Goal: Task Accomplishment & Management: Manage account settings

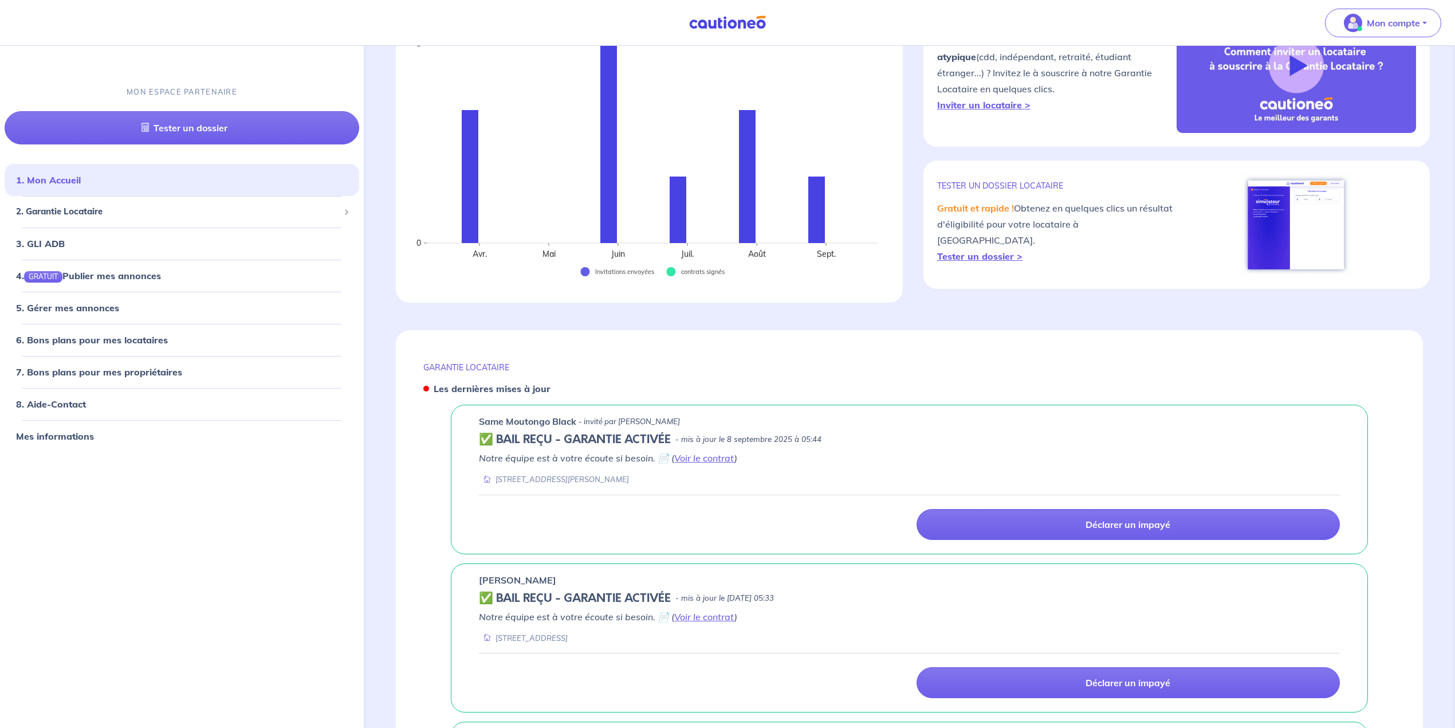
scroll to position [152, 0]
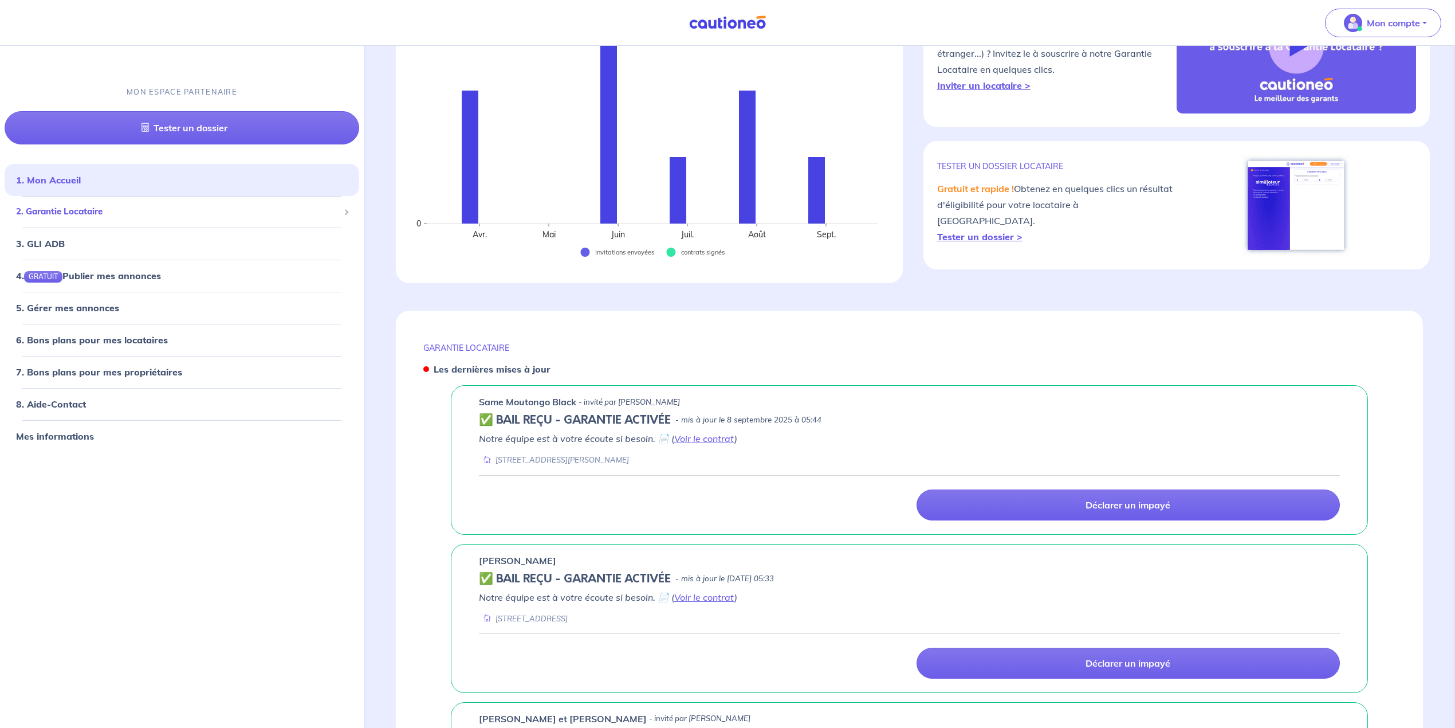
click at [84, 218] on span "2. Garantie Locataire" at bounding box center [177, 211] width 323 height 13
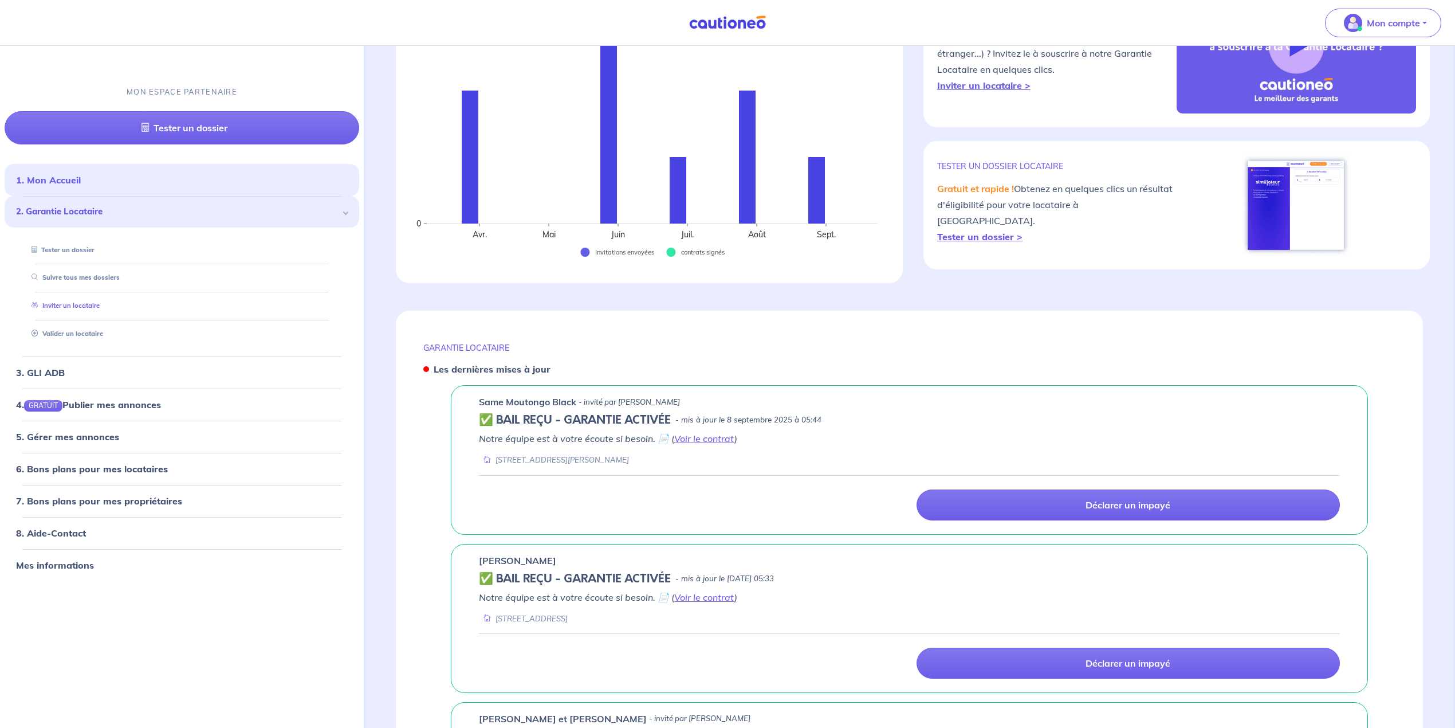
click at [82, 305] on link "Inviter un locataire" at bounding box center [63, 305] width 73 height 8
select select "FR"
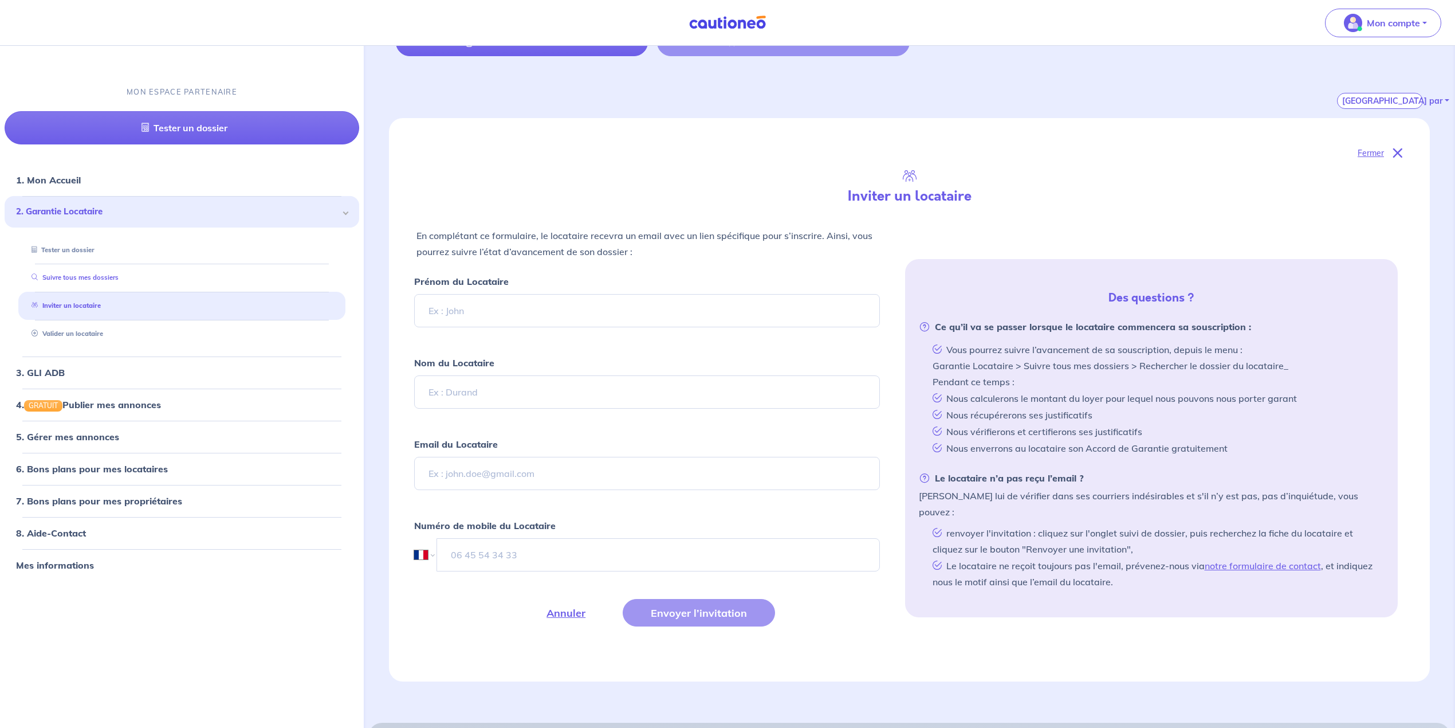
click at [79, 278] on link "Suivre tous mes dossiers" at bounding box center [73, 277] width 92 height 8
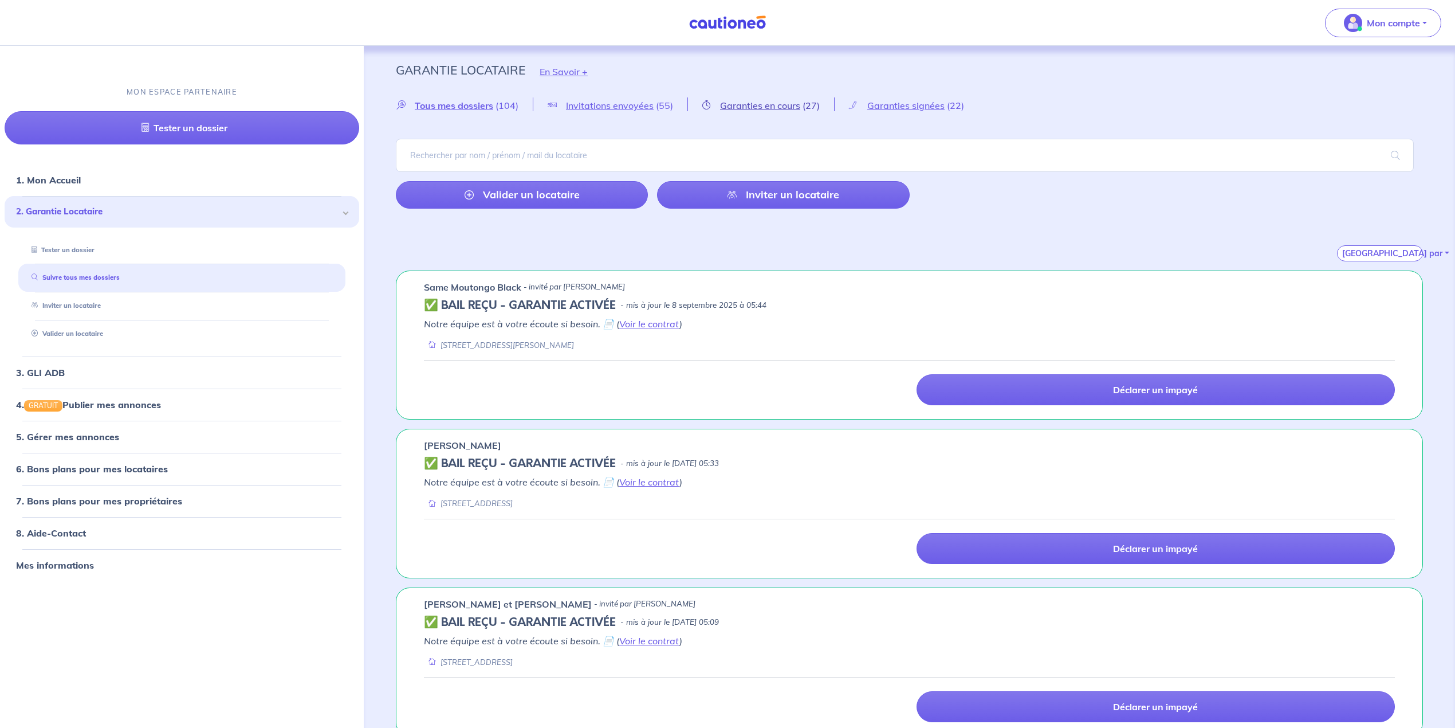
click at [746, 104] on span "Garanties en cours" at bounding box center [760, 105] width 80 height 11
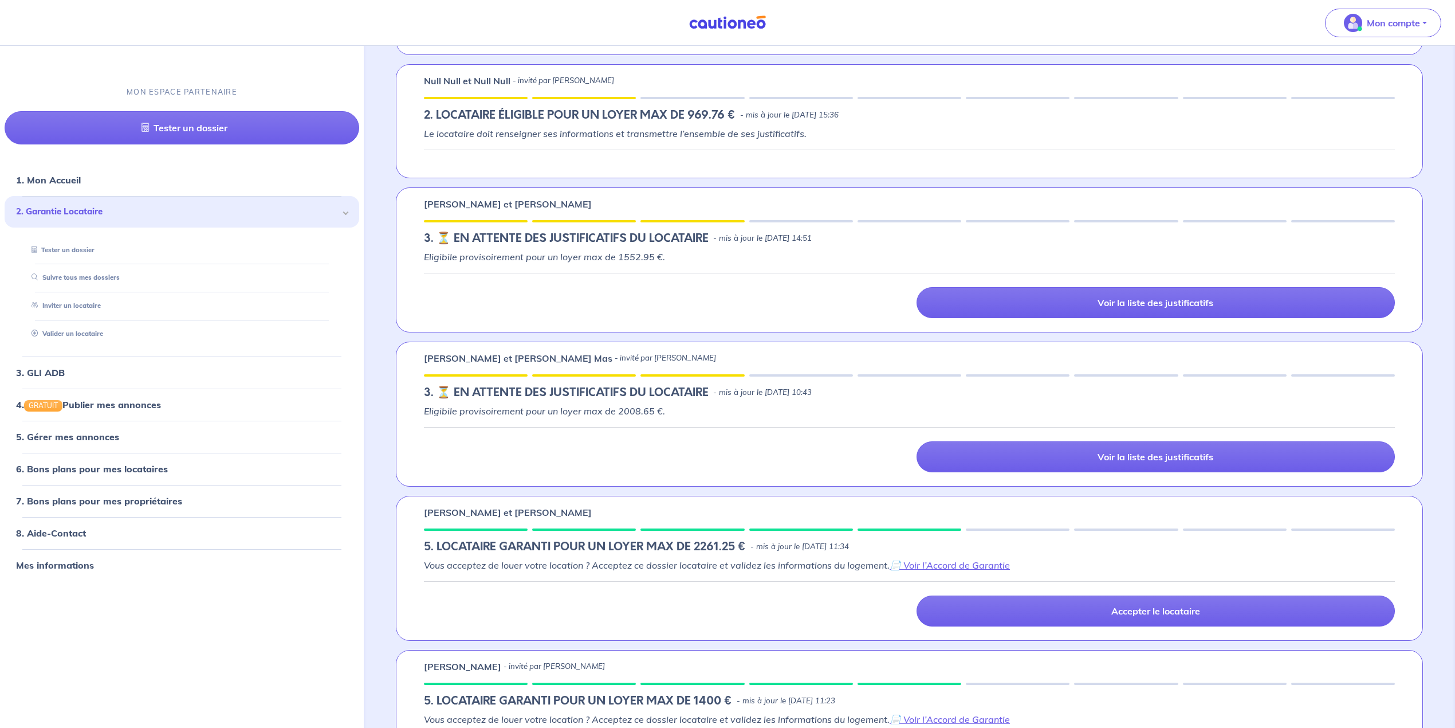
scroll to position [917, 0]
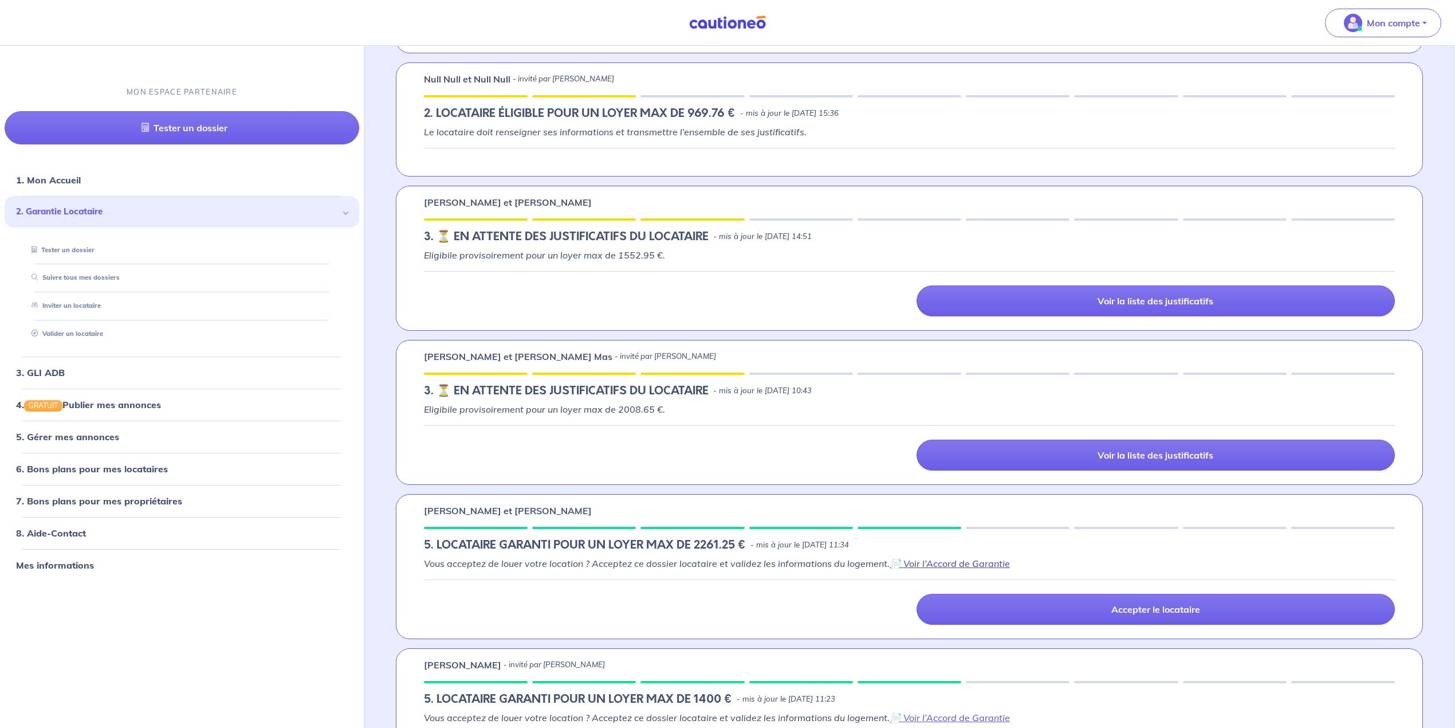
click at [936, 567] on link "📄 Voir l’Accord de Garantie" at bounding box center [950, 562] width 120 height 11
click at [65, 528] on link "8. Aide-Contact" at bounding box center [50, 532] width 69 height 11
